Goal: Information Seeking & Learning: Learn about a topic

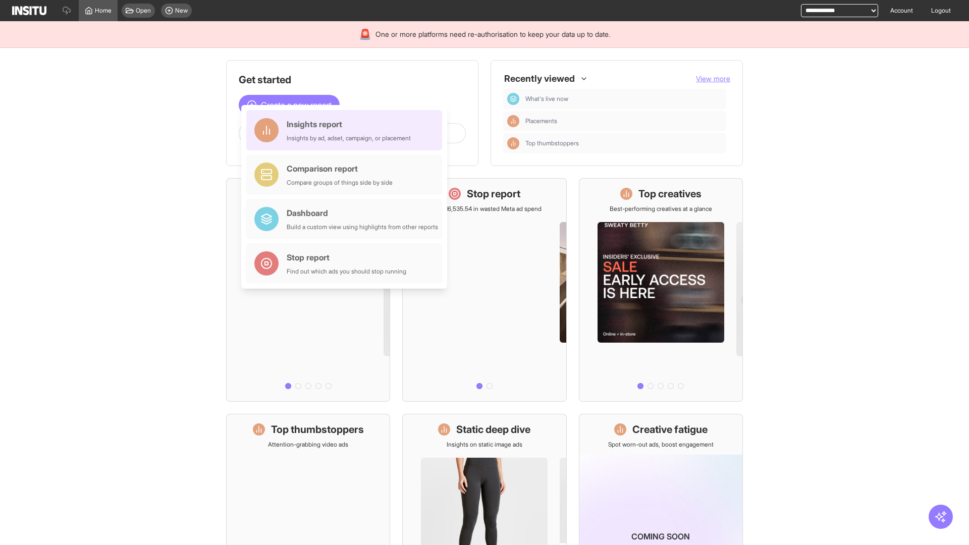
click at [347, 130] on div "Insights report Insights by ad, adset, campaign, or placement" at bounding box center [349, 130] width 124 height 24
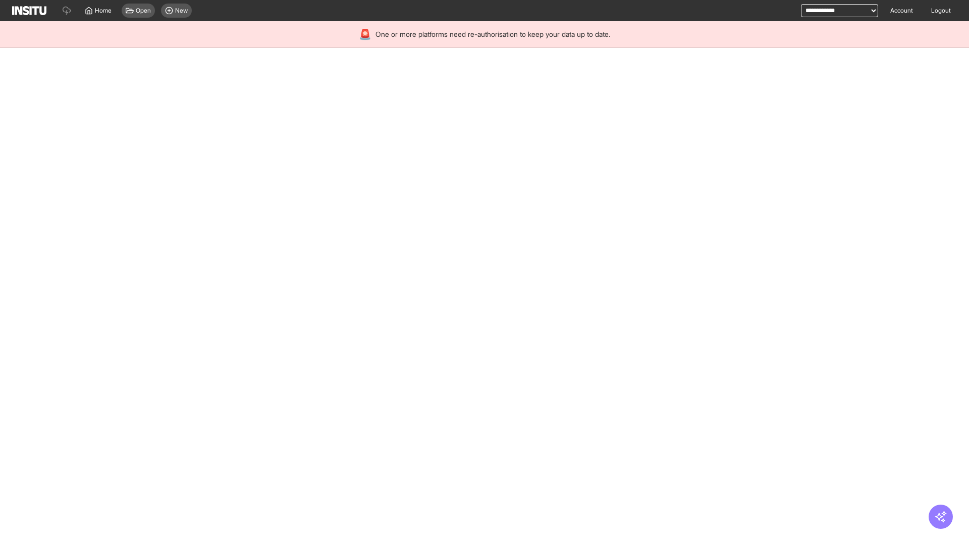
select select "**"
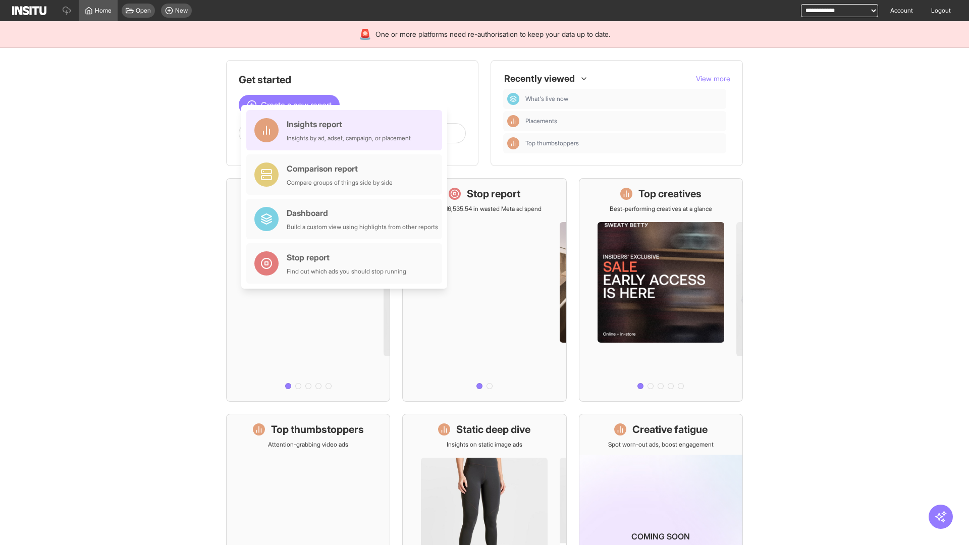
click at [347, 130] on div "Insights report Insights by ad, adset, campaign, or placement" at bounding box center [349, 130] width 124 height 24
